Goal: Navigation & Orientation: Find specific page/section

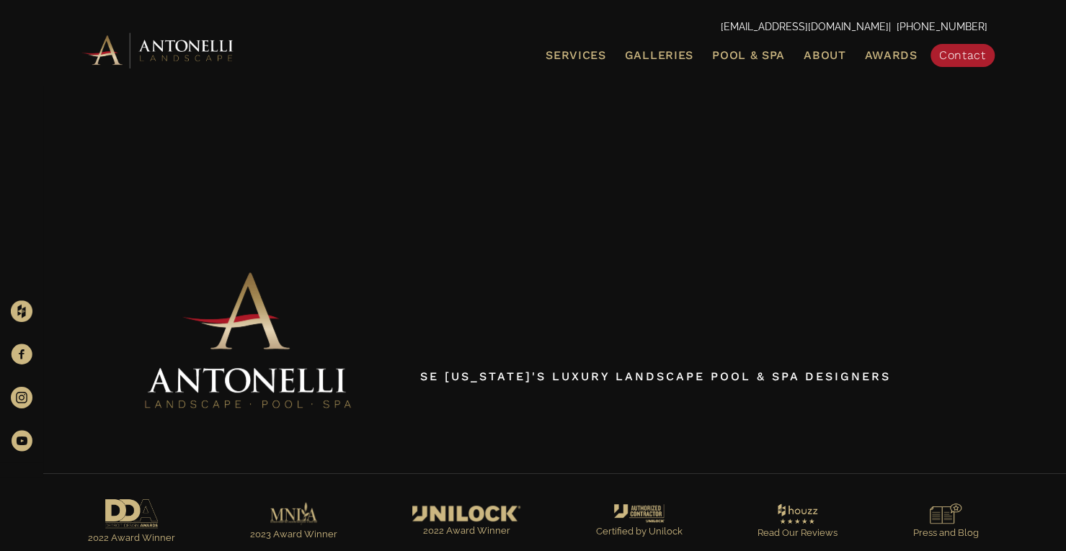
scroll to position [107, 0]
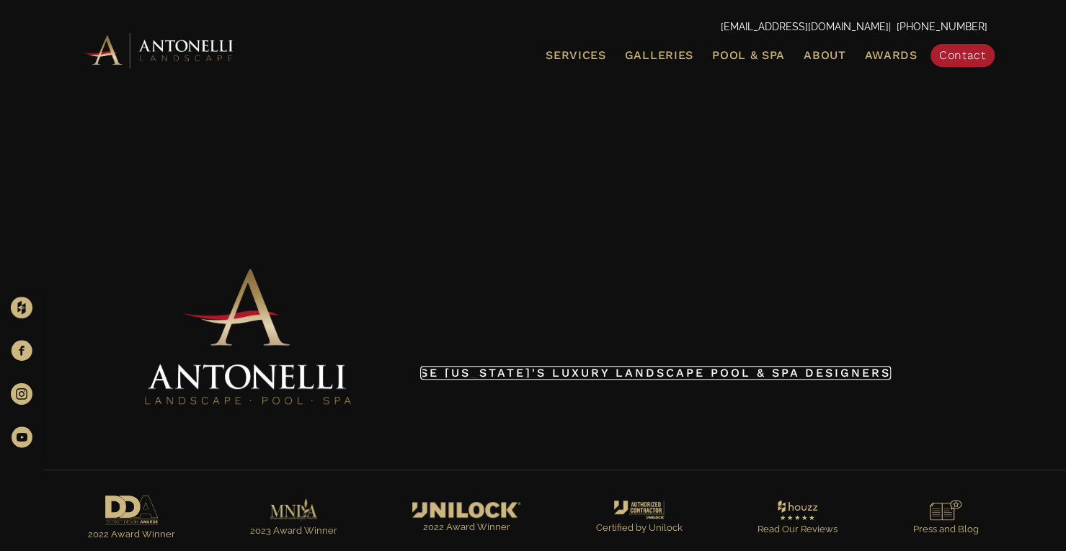
click at [561, 368] on span "SE [US_STATE]'s Luxury Landscape Pool & Spa Designers" at bounding box center [655, 373] width 471 height 14
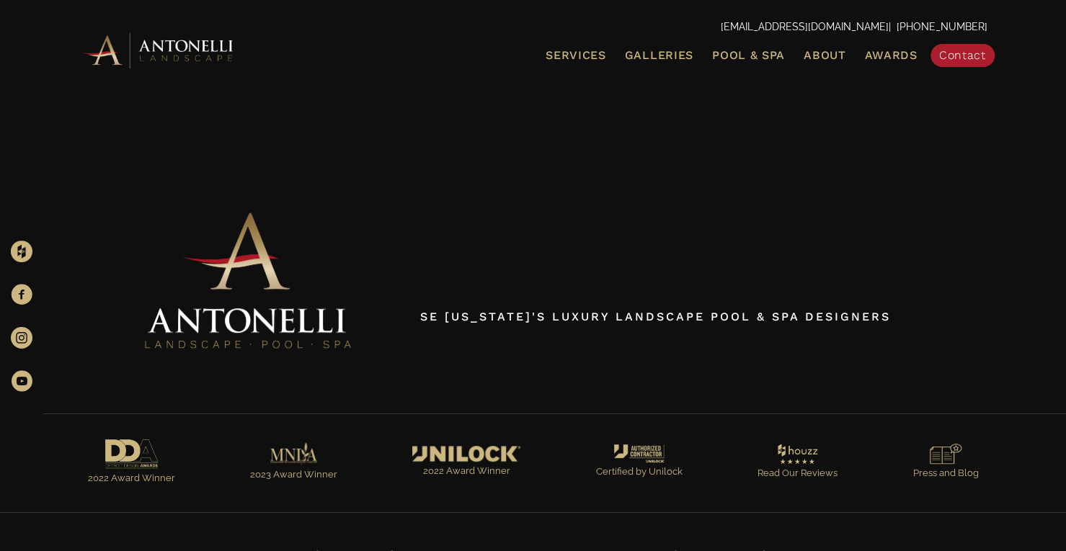
scroll to position [166, 0]
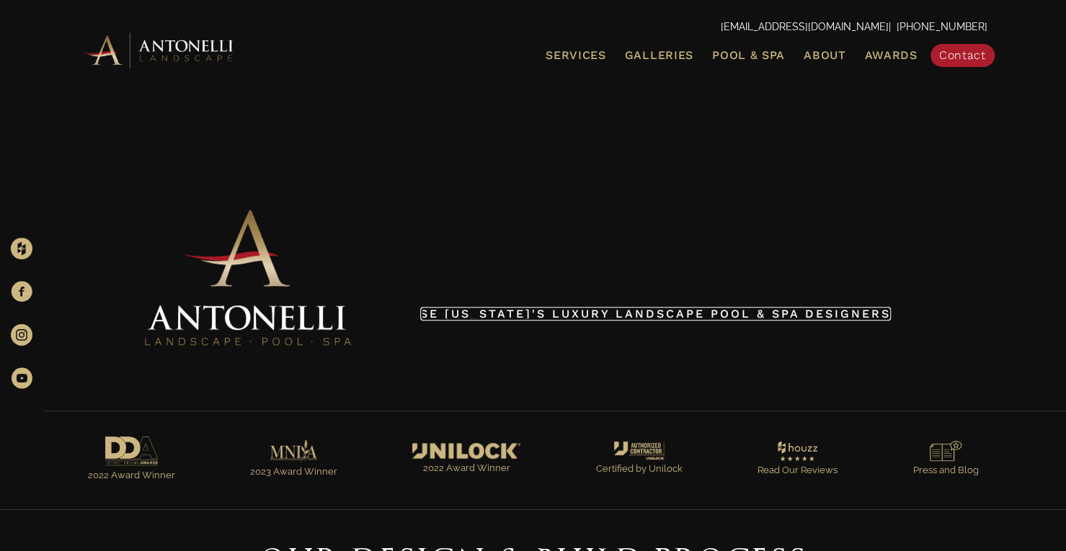
click at [594, 311] on span "SE [US_STATE]'s Luxury Landscape Pool & Spa Designers" at bounding box center [655, 314] width 471 height 14
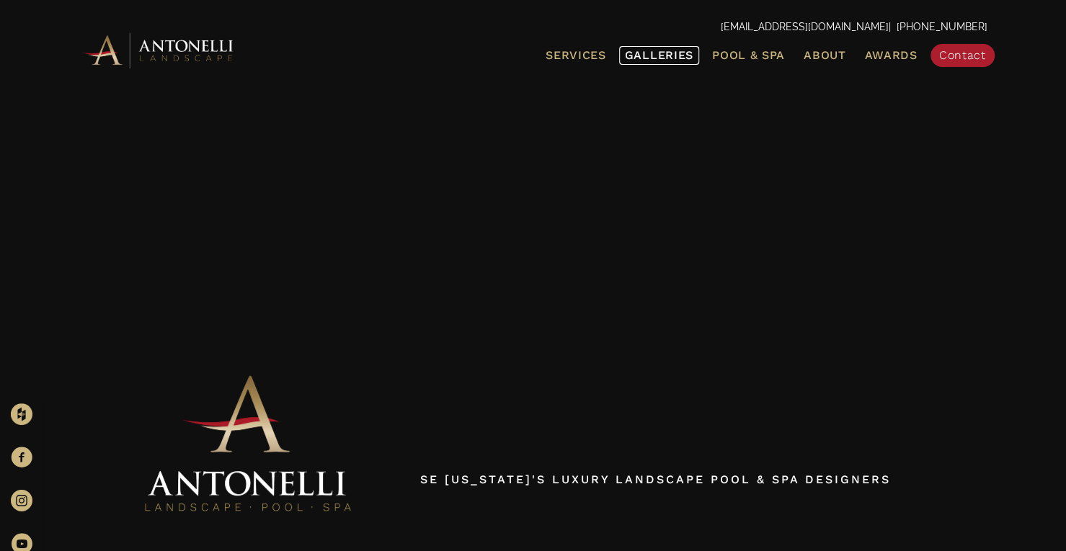
click at [676, 50] on span "Galleries" at bounding box center [659, 55] width 68 height 14
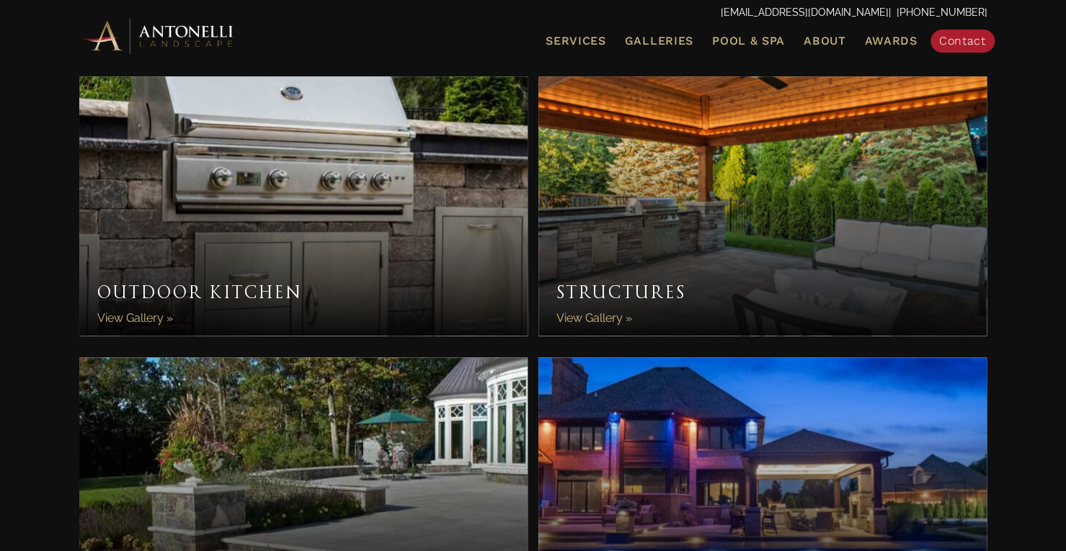
scroll to position [1067, 0]
click at [418, 221] on link "Outdoor Kitchen" at bounding box center [303, 206] width 449 height 259
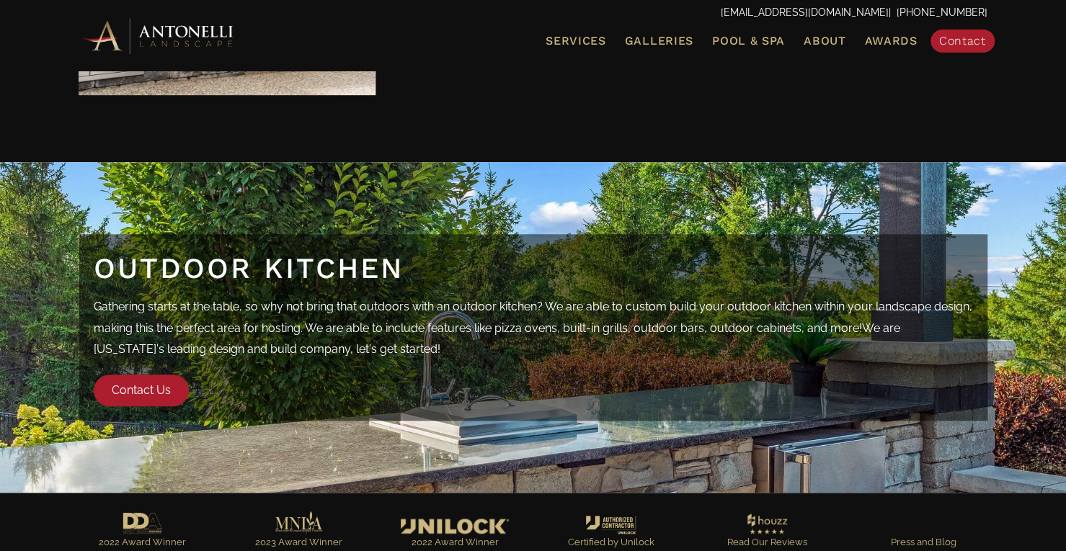
scroll to position [3924, 0]
